Goal: Contribute content: Contribute content

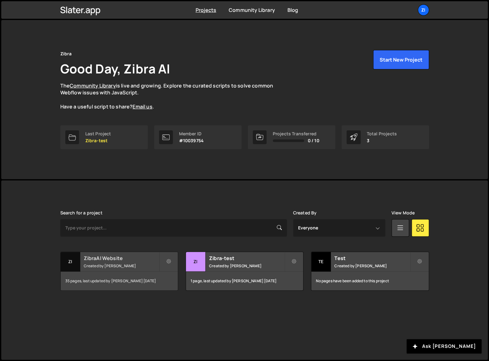
click at [132, 264] on small "Created by [PERSON_NAME]" at bounding box center [121, 265] width 75 height 5
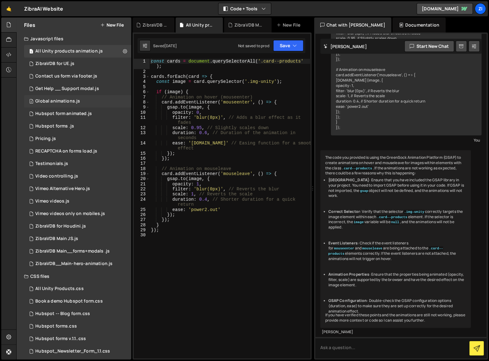
scroll to position [42, 0]
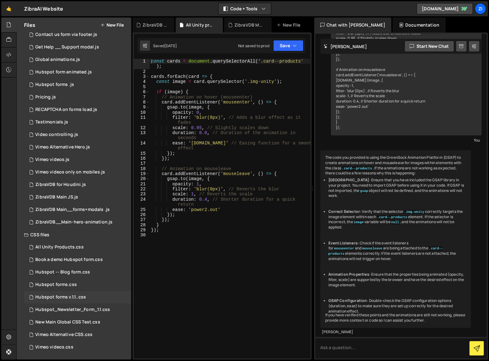
click at [111, 294] on div "Hubspot forms v.1.1..css 0" at bounding box center [77, 297] width 107 height 13
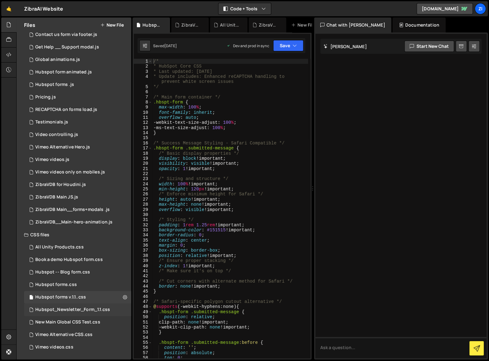
click at [106, 309] on div "Hubspot_Newsletter_Form_1.1.css" at bounding box center [72, 310] width 75 height 6
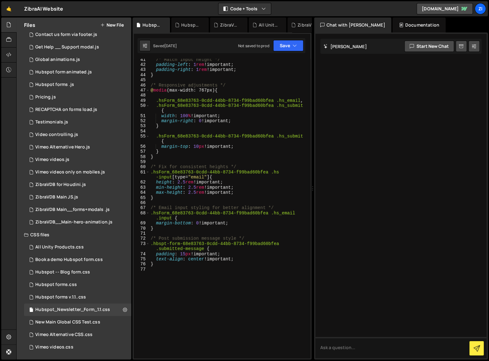
scroll to position [298, 0]
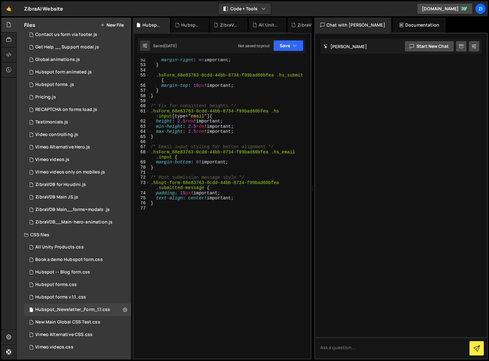
click at [186, 293] on div "margin-right : 0 !important ; } .hsForm_68e83763-0cdd-44bb-8734-f99bad60bfea .h…" at bounding box center [229, 213] width 159 height 310
type textarea "}"
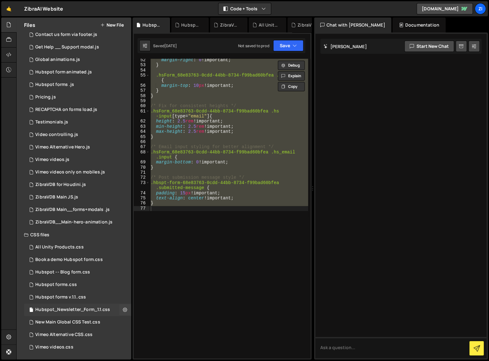
click at [104, 309] on div "Hubspot_Newsletter_Form_1.1.css" at bounding box center [72, 310] width 75 height 6
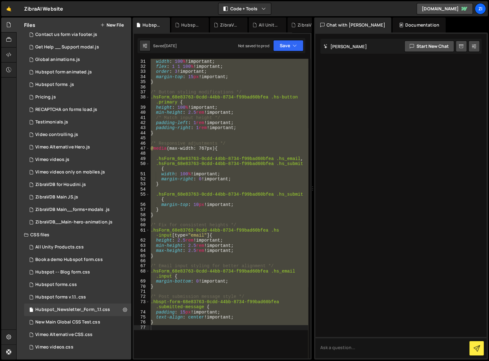
scroll to position [0, 0]
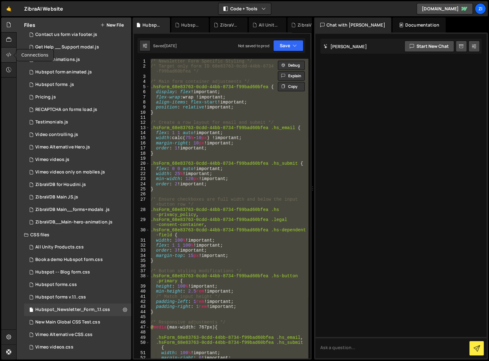
click at [5, 55] on div at bounding box center [8, 55] width 15 height 15
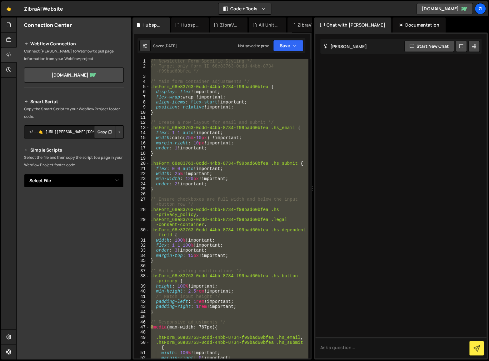
click at [116, 183] on select "Select File All Unity products animation.js ZibraVDB for UE.js Contact us form …" at bounding box center [74, 181] width 100 height 14
select select "36909"
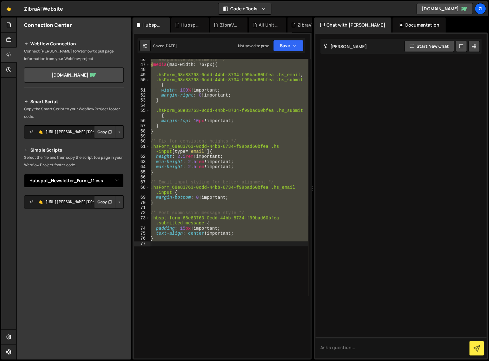
scroll to position [253, 0]
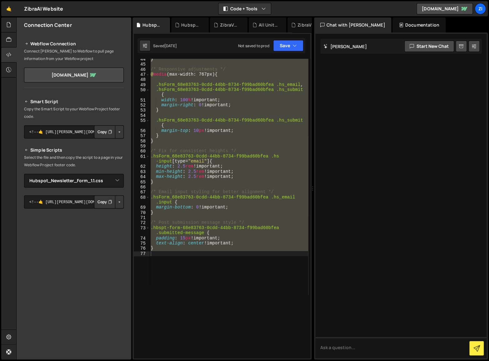
click at [165, 254] on div "} /* Responsive adjustments */ @ media (max-width: 767px) { .hsForm_68e83763-0c…" at bounding box center [229, 209] width 159 height 300
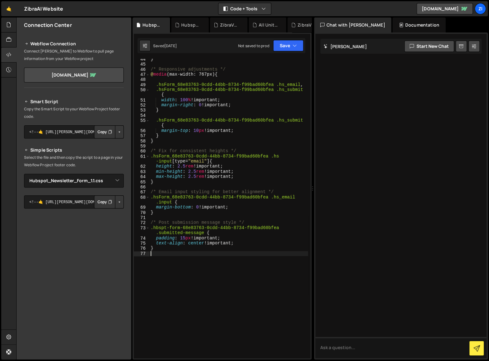
type textarea "}"
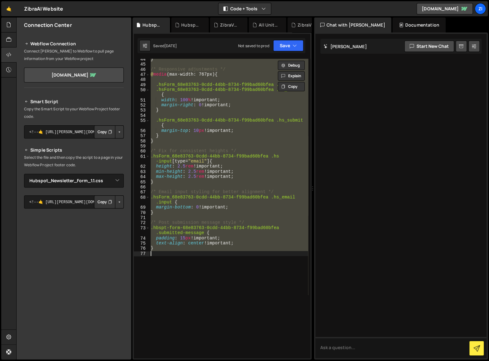
click at [242, 283] on div "} /* Responsive adjustments */ @ media (max-width: 767px) { .hsForm_68e83763-0c…" at bounding box center [229, 209] width 159 height 300
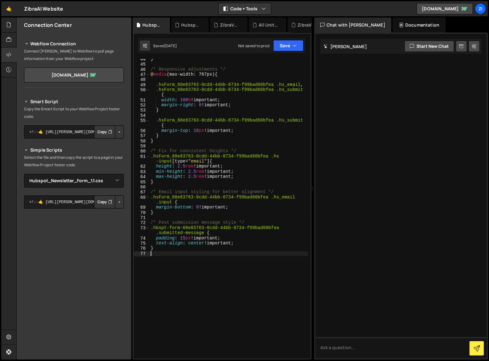
type textarea "}"
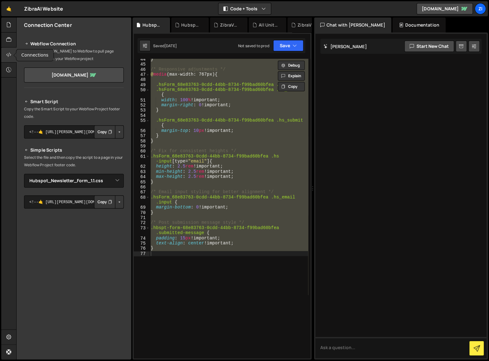
click at [6, 51] on icon at bounding box center [8, 54] width 5 height 7
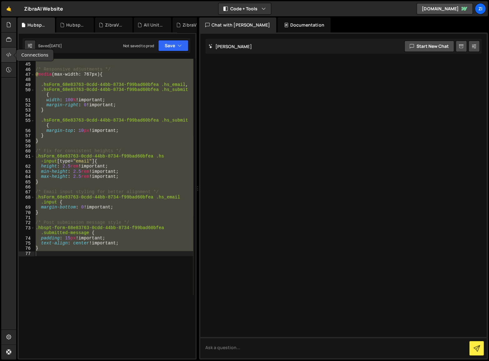
click at [6, 51] on icon at bounding box center [8, 54] width 5 height 7
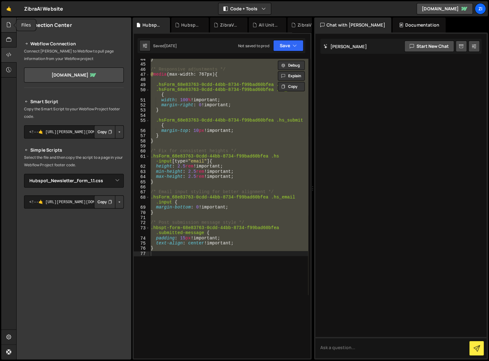
click at [9, 26] on icon at bounding box center [8, 24] width 5 height 7
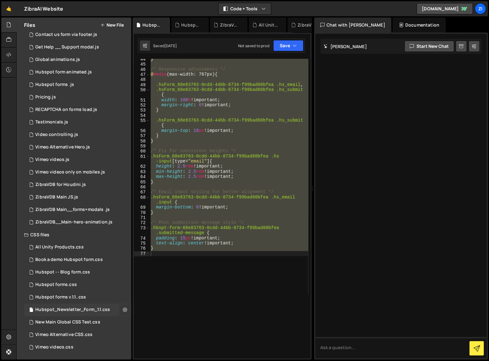
click at [123, 310] on icon at bounding box center [125, 310] width 4 height 6
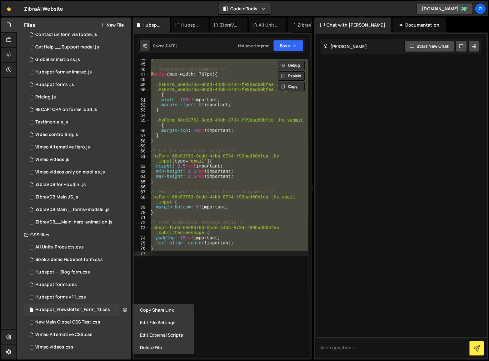
click at [123, 310] on icon at bounding box center [125, 310] width 4 height 6
radio input "true"
type input "Hubspot_Newsletter_Form_1.1"
radio input "false"
radio input "true"
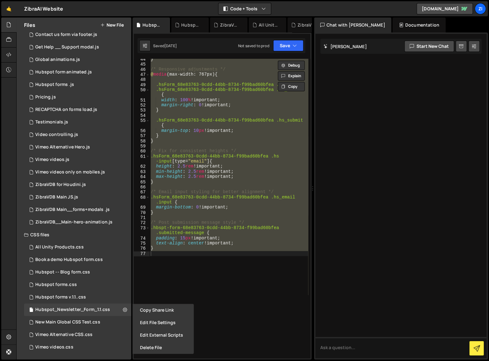
click at [124, 24] on button "New File" at bounding box center [111, 25] width 23 height 5
radio input "true"
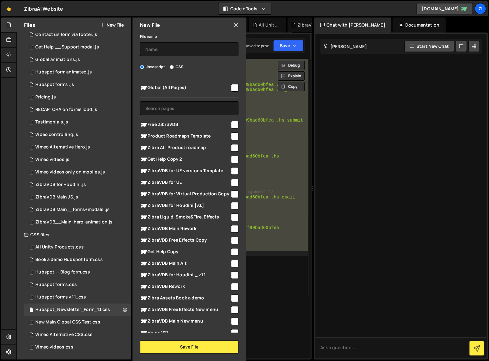
click at [173, 67] on input "CSS" at bounding box center [172, 67] width 4 height 4
radio input "true"
click at [173, 49] on input "text" at bounding box center [189, 49] width 99 height 14
click at [150, 48] on input "HS Free ZibraVDB download key" at bounding box center [189, 49] width 99 height 14
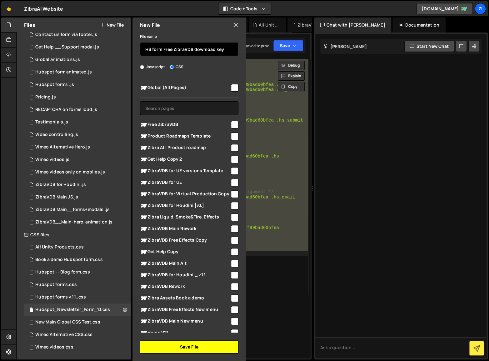
type input "HS form Free ZibraVDB download key"
click at [191, 344] on button "Save File" at bounding box center [189, 347] width 99 height 13
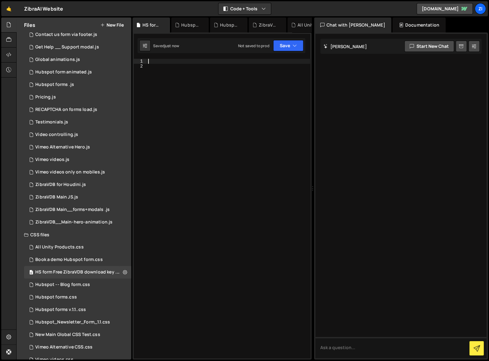
click at [158, 61] on div at bounding box center [229, 214] width 164 height 310
paste textarea "}"
type textarea "}"
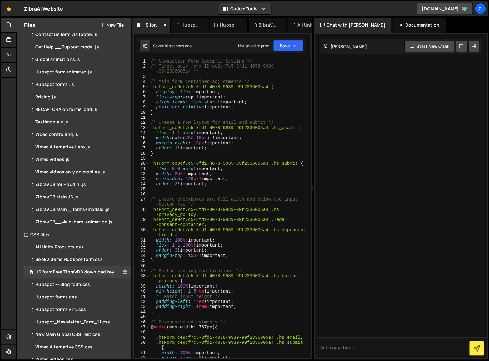
scroll to position [0, 0]
click at [287, 43] on button "Save" at bounding box center [288, 45] width 30 height 11
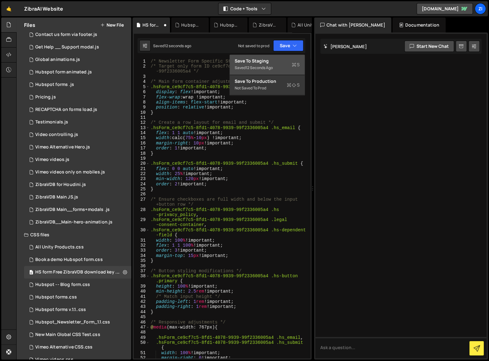
click at [285, 64] on div "Saved 12 seconds ago" at bounding box center [267, 68] width 65 height 8
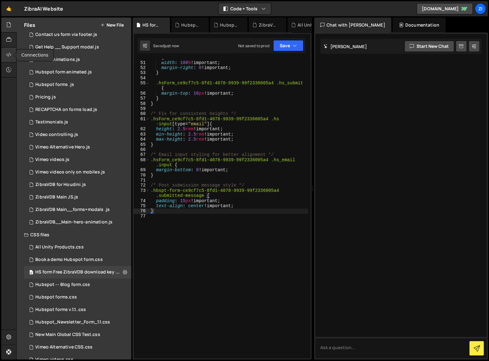
click at [4, 53] on div at bounding box center [8, 55] width 15 height 15
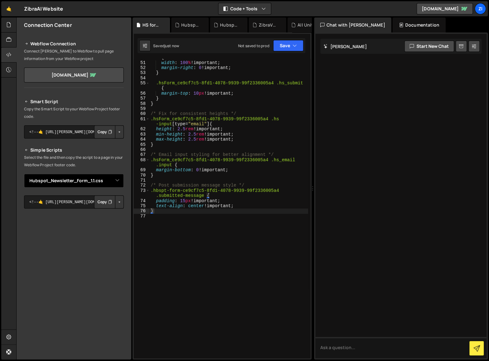
click at [115, 183] on select "Select File All Unity products animation.js ZibraVDB for UE.js Contact us form …" at bounding box center [74, 181] width 100 height 14
select select "44816"
click at [118, 199] on button "Button group with nested dropdown" at bounding box center [119, 201] width 9 height 13
click at [115, 215] on link "Copy Staging css" at bounding box center [96, 214] width 56 height 9
click at [11, 26] on icon at bounding box center [8, 24] width 5 height 7
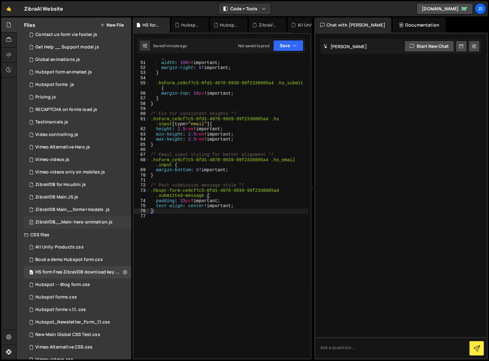
scroll to position [54, 0]
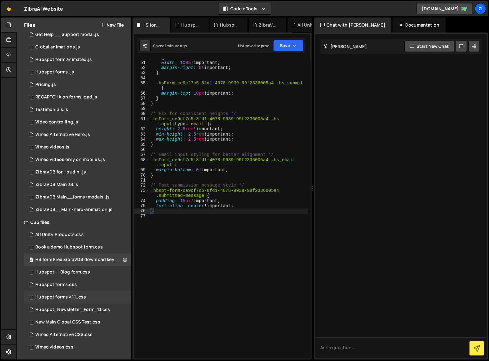
click at [91, 299] on div "Hubspot forms v.1.1..css 0" at bounding box center [77, 297] width 107 height 13
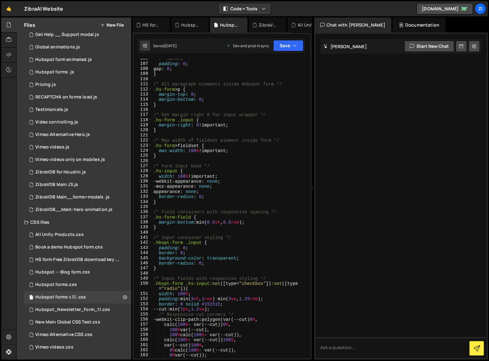
scroll to position [571, 0]
click at [94, 246] on div "Book a demo Hubspot form.css" at bounding box center [68, 248] width 67 height 6
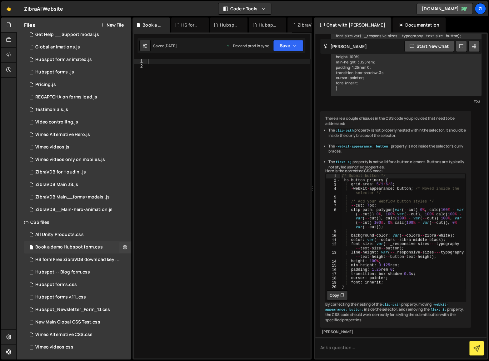
scroll to position [844, 0]
click at [96, 273] on div "Hubspot -- Blog form.css 0" at bounding box center [77, 272] width 107 height 13
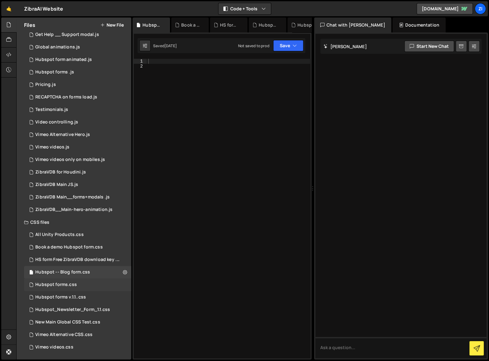
click at [102, 282] on div "Hubspot forms.css 0" at bounding box center [77, 285] width 107 height 13
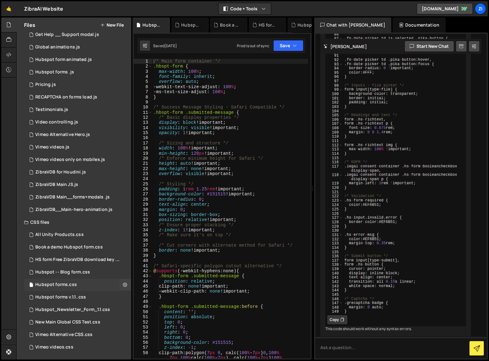
scroll to position [1851, 0]
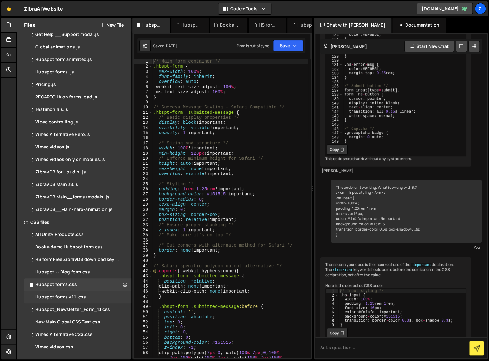
click at [106, 294] on div "Hubspot forms v.1.1..css 0" at bounding box center [77, 297] width 107 height 13
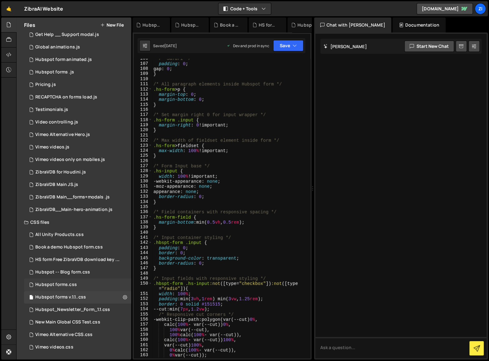
click at [105, 283] on div "Hubspot forms.css 0" at bounding box center [77, 285] width 107 height 13
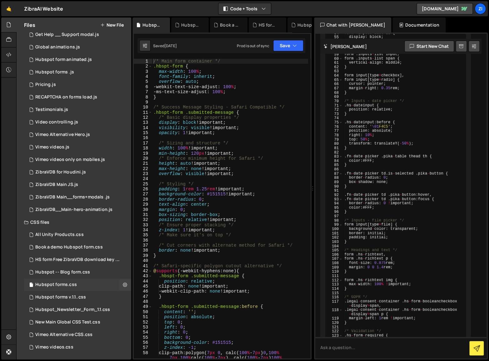
scroll to position [1851, 0]
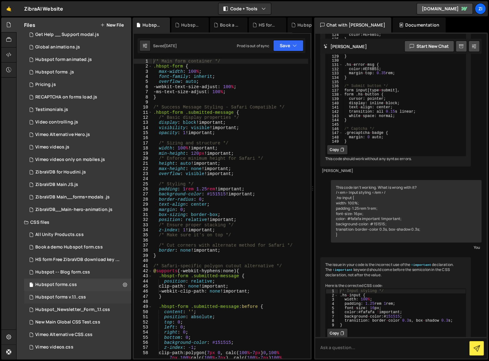
click at [105, 296] on div "Hubspot forms v.1.1..css 0" at bounding box center [77, 297] width 107 height 13
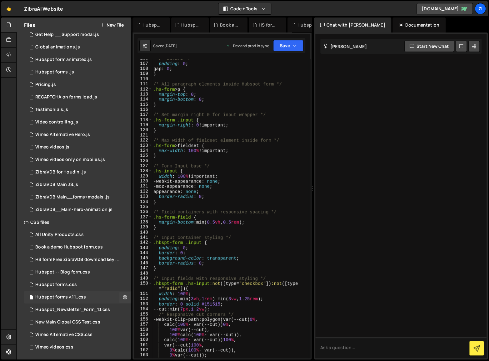
scroll to position [0, 0]
click at [106, 309] on div "Hubspot_Newsletter_Form_1.1.css" at bounding box center [72, 310] width 75 height 6
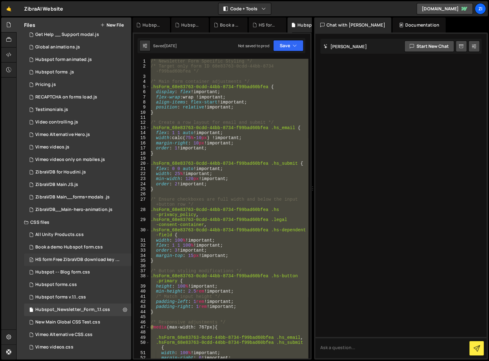
click at [94, 257] on div "HS form Free ZibraVDB download key .css" at bounding box center [78, 260] width 86 height 6
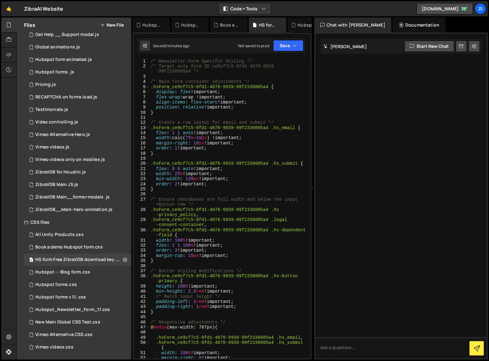
click at [265, 216] on div "/* Newsletter Form Specific Styling */ /* Target only form ID ce9cf7c5-8fd1-407…" at bounding box center [229, 214] width 159 height 310
type textarea "}"
